Goal: Register for event/course

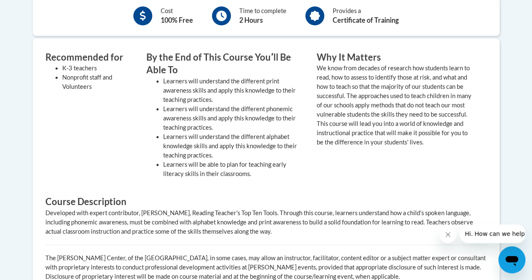
scroll to position [336, 0]
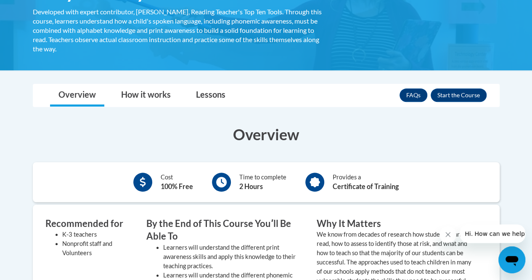
scroll to position [169, 0]
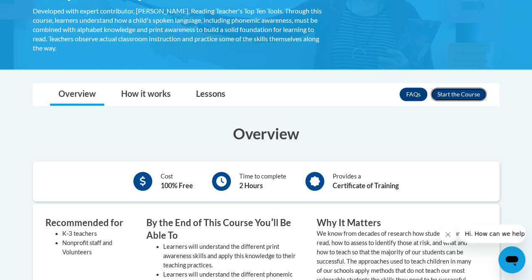
click at [453, 97] on button "Enroll" at bounding box center [459, 93] width 56 height 13
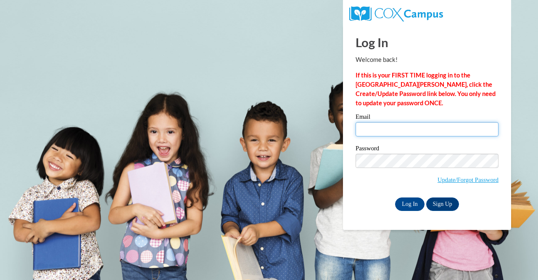
click at [412, 128] on input "Email" at bounding box center [427, 129] width 143 height 14
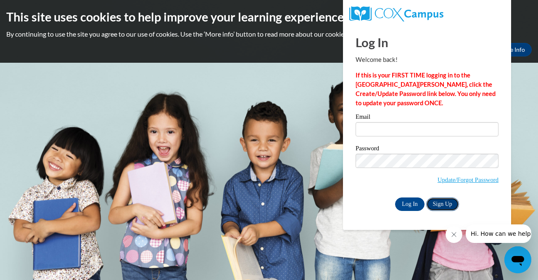
click at [446, 201] on link "Sign Up" at bounding box center [442, 203] width 33 height 13
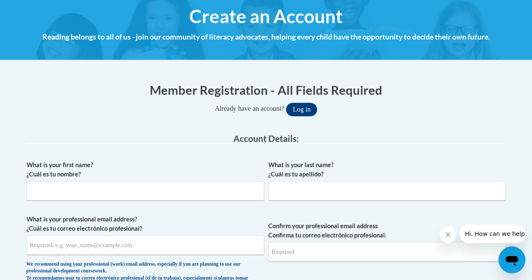
scroll to position [99, 0]
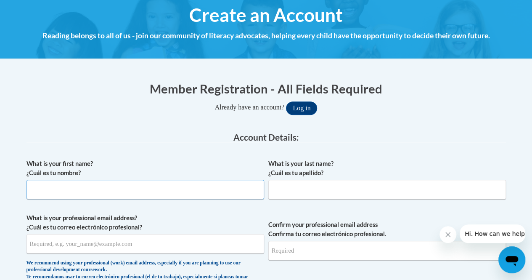
click at [138, 182] on input "What is your first name? ¿Cuál es tu nombre?" at bounding box center [145, 189] width 238 height 19
type input "Eva"
type input "Ison"
type input "evaison2005@gmail.com"
type input "r"
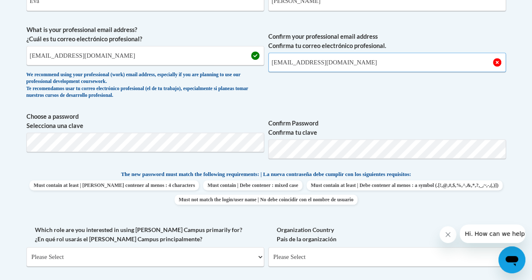
scroll to position [288, 0]
type input "evaison2005@gmail.com"
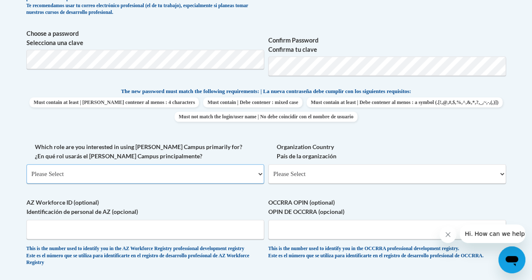
click at [158, 173] on select "Please Select College/University | Colegio/Universidad Community/Nonprofit Part…" at bounding box center [145, 173] width 238 height 19
select select "5a18ea06-2b54-4451-96f2-d152daf9eac5"
click at [26, 164] on select "Please Select College/University | Colegio/Universidad Community/Nonprofit Part…" at bounding box center [145, 173] width 238 height 19
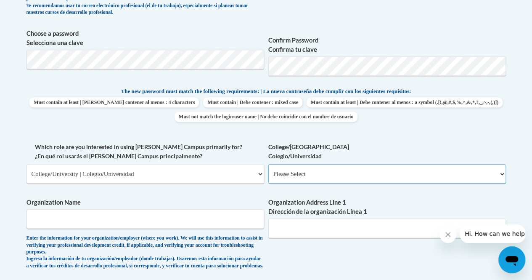
click at [281, 177] on select "Please Select College/University Staff | Empleado universitario College/Univers…" at bounding box center [387, 173] width 238 height 19
select select "99b32b07-cffc-426c-8bf6-0cd77760d84b"
click at [268, 164] on select "Please Select College/University Staff | Empleado universitario College/Univers…" at bounding box center [387, 173] width 238 height 19
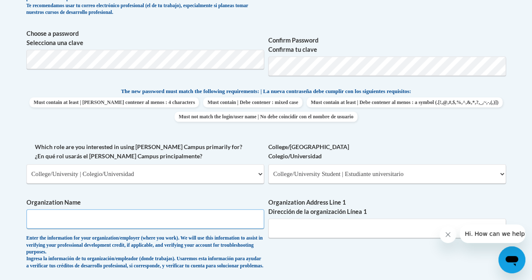
click at [167, 227] on input "Organization Name" at bounding box center [145, 218] width 238 height 19
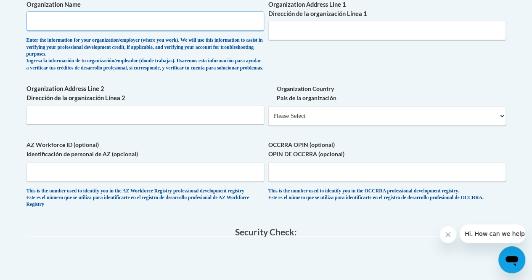
scroll to position [579, 0]
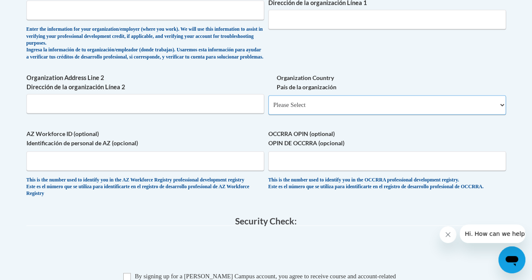
click at [299, 109] on select "Please Select United States | Estados Unidos Outside of the United States | Fue…" at bounding box center [387, 104] width 238 height 19
select select "ad49bcad-a171-4b2e-b99c-48b446064914"
click at [268, 102] on select "Please Select United States | Estados Unidos Outside of the United States | Fue…" at bounding box center [387, 104] width 238 height 19
select select
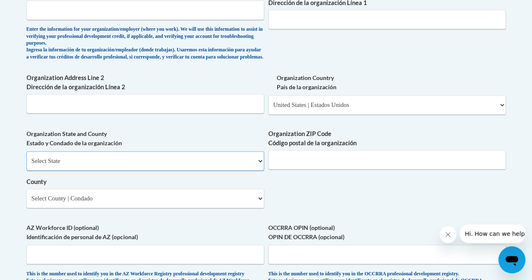
click at [185, 168] on select "Select State Alabama Alaska Arizona Arkansas California Colorado Connecticut De…" at bounding box center [145, 160] width 238 height 19
select select "Georgia"
click at [26, 157] on select "Select State Alabama Alaska Arizona Arkansas California Colorado Connecticut De…" at bounding box center [145, 160] width 238 height 19
click at [294, 165] on input "Organization ZIP Code Código postal de la organización" at bounding box center [387, 159] width 238 height 19
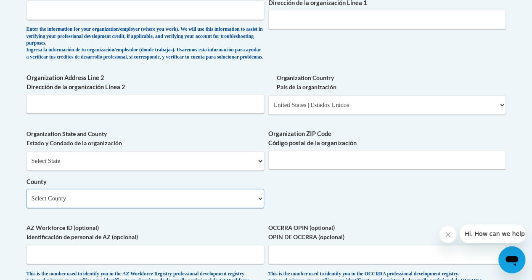
click at [127, 208] on select "Select County Appling Atkinson Bacon Baker Baldwin Banks Barrow Bartow Ben Hill…" at bounding box center [145, 197] width 238 height 19
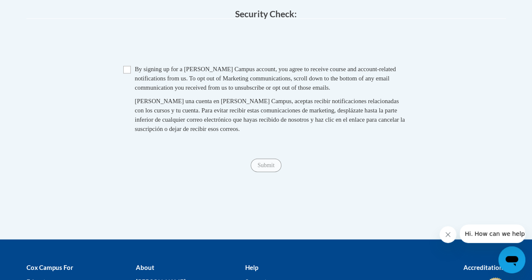
scroll to position [911, 0]
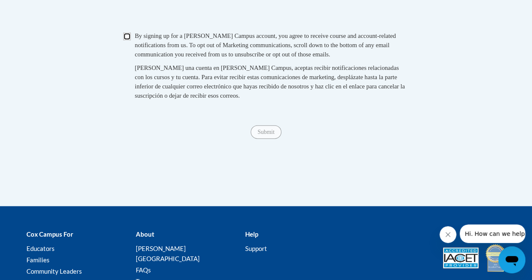
click at [129, 40] on input "Checkbox" at bounding box center [127, 37] width 8 height 8
checkbox input "true"
click at [266, 139] on input "Submit" at bounding box center [266, 131] width 30 height 13
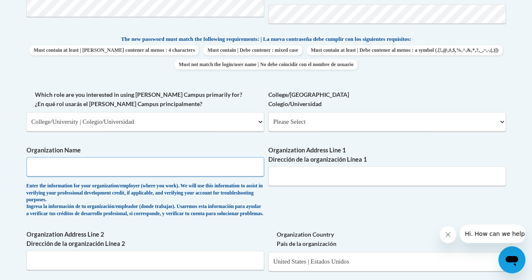
scroll to position [420, 0]
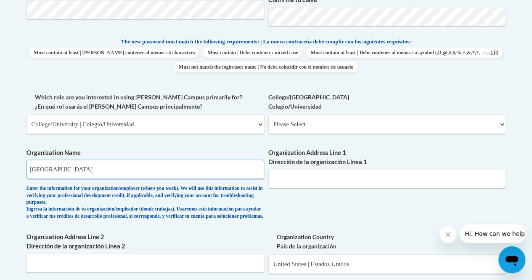
type input "Kennesaw State University"
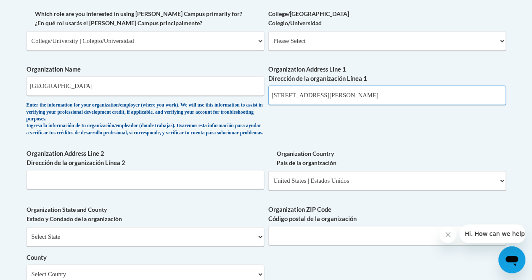
scroll to position [508, 0]
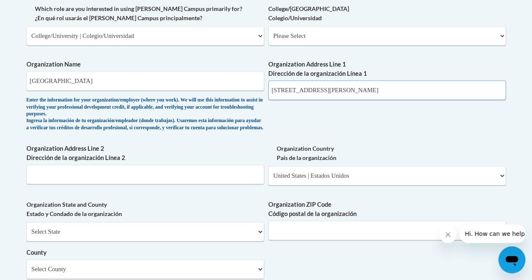
type input "1000 Chastain Rd NW"
click at [320, 181] on select "Please Select United States | Estados Unidos Outside of the United States | Fue…" at bounding box center [387, 175] width 238 height 19
click at [182, 217] on label "Organization State and County Estado y Condado de la organización" at bounding box center [145, 209] width 238 height 18
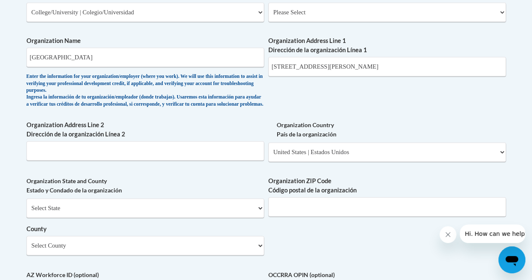
scroll to position [532, 0]
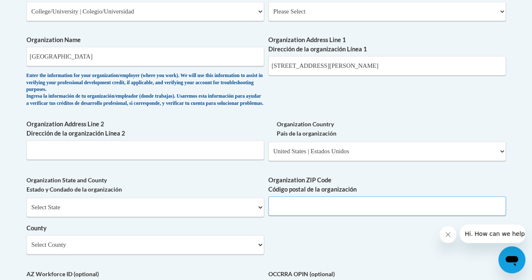
click at [289, 213] on input "Organization ZIP Code Código postal de la organización" at bounding box center [387, 205] width 238 height 19
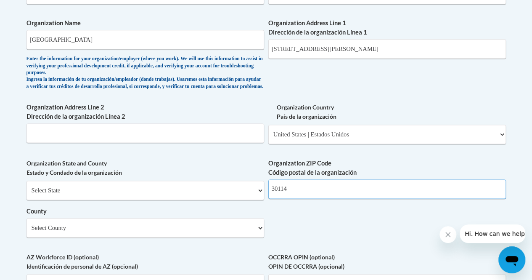
scroll to position [550, 0]
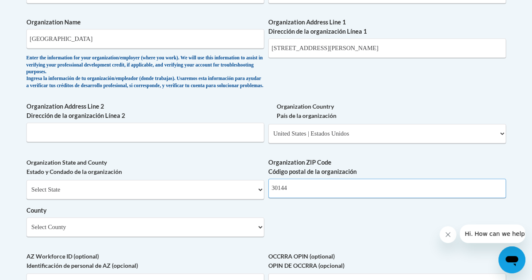
type input "30144"
click at [223, 232] on select "Select County Appling Atkinson Bacon Baker Baldwin Banks Barrow Bartow Ben Hill…" at bounding box center [145, 226] width 238 height 19
select select "Cobb"
click at [26, 223] on select "Select County Appling Atkinson Bacon Baker Baldwin Banks Barrow Bartow Ben Hill…" at bounding box center [145, 226] width 238 height 19
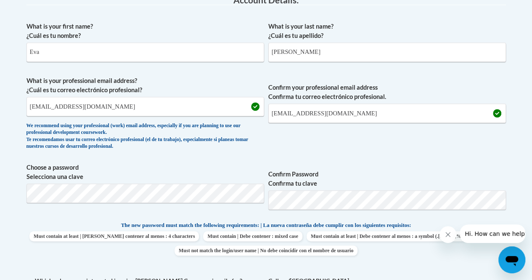
scroll to position [152, 0]
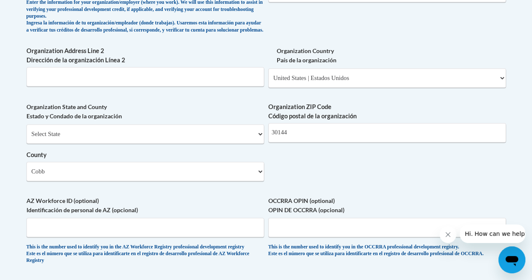
scroll to position [799, 0]
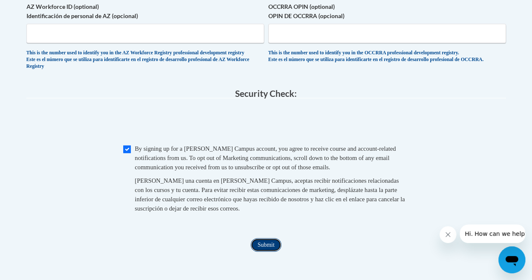
click at [267, 251] on input "Submit" at bounding box center [266, 244] width 30 height 13
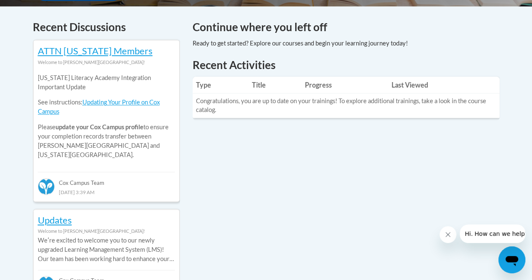
scroll to position [352, 0]
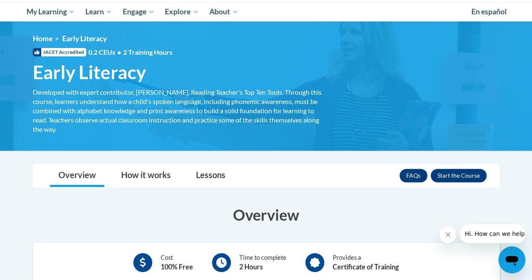
click at [463, 183] on div "FAQs Enroll" at bounding box center [442, 175] width 87 height 22
click at [453, 173] on button "Enroll" at bounding box center [459, 175] width 56 height 13
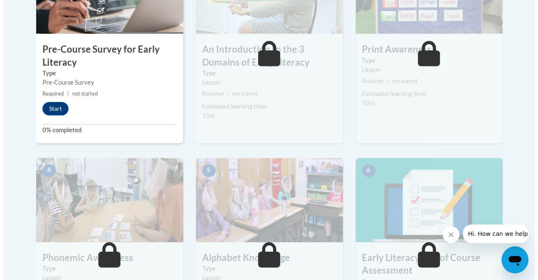
scroll to position [332, 0]
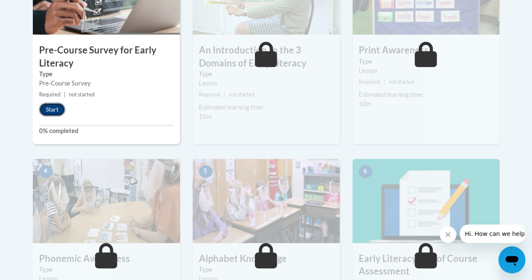
click at [55, 111] on button "Start" at bounding box center [52, 109] width 26 height 13
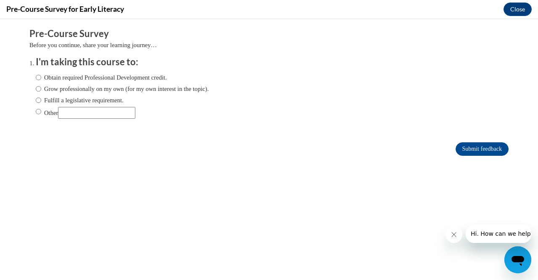
scroll to position [0, 0]
click at [115, 110] on input "Other" at bounding box center [96, 113] width 77 height 12
click at [94, 81] on label "Obtain required Professional Development credit." at bounding box center [101, 77] width 131 height 9
click at [41, 81] on input "Obtain required Professional Development credit." at bounding box center [38, 77] width 5 height 9
radio input "true"
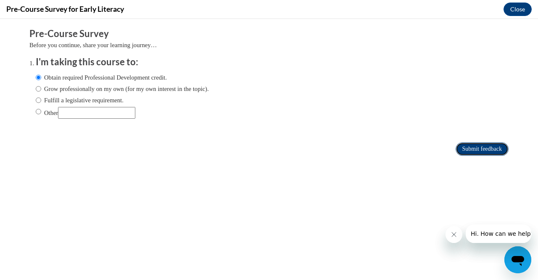
click at [484, 152] on input "Submit feedback" at bounding box center [482, 148] width 53 height 13
click at [452, 240] on button "Close message from company" at bounding box center [453, 234] width 17 height 17
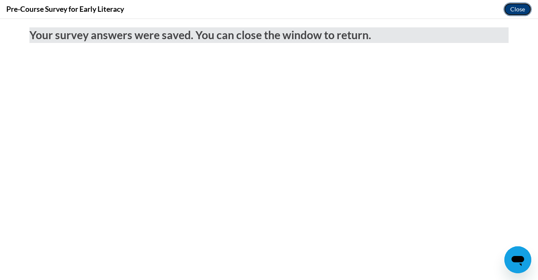
click at [509, 12] on button "Close" at bounding box center [518, 9] width 28 height 13
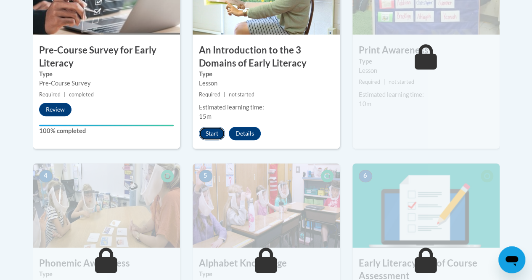
click at [201, 133] on button "Start" at bounding box center [212, 133] width 26 height 13
